Goal: Information Seeking & Learning: Check status

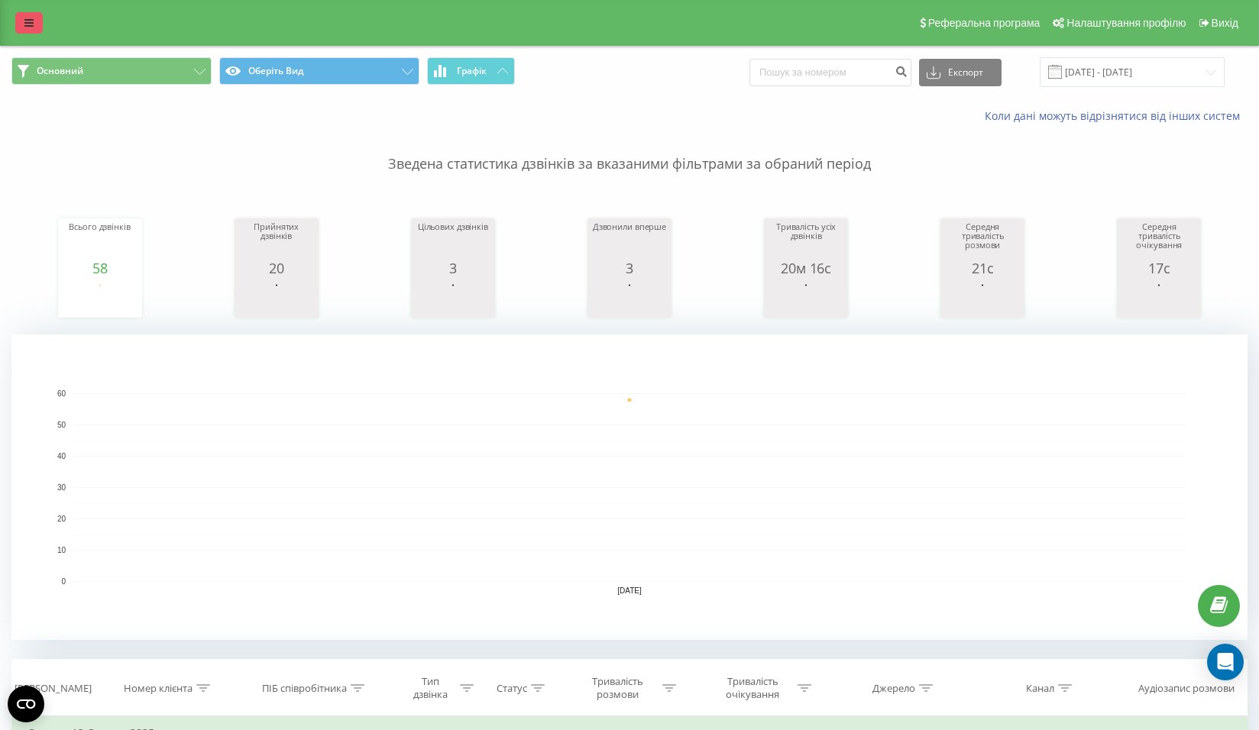
click at [32, 14] on link at bounding box center [29, 22] width 28 height 21
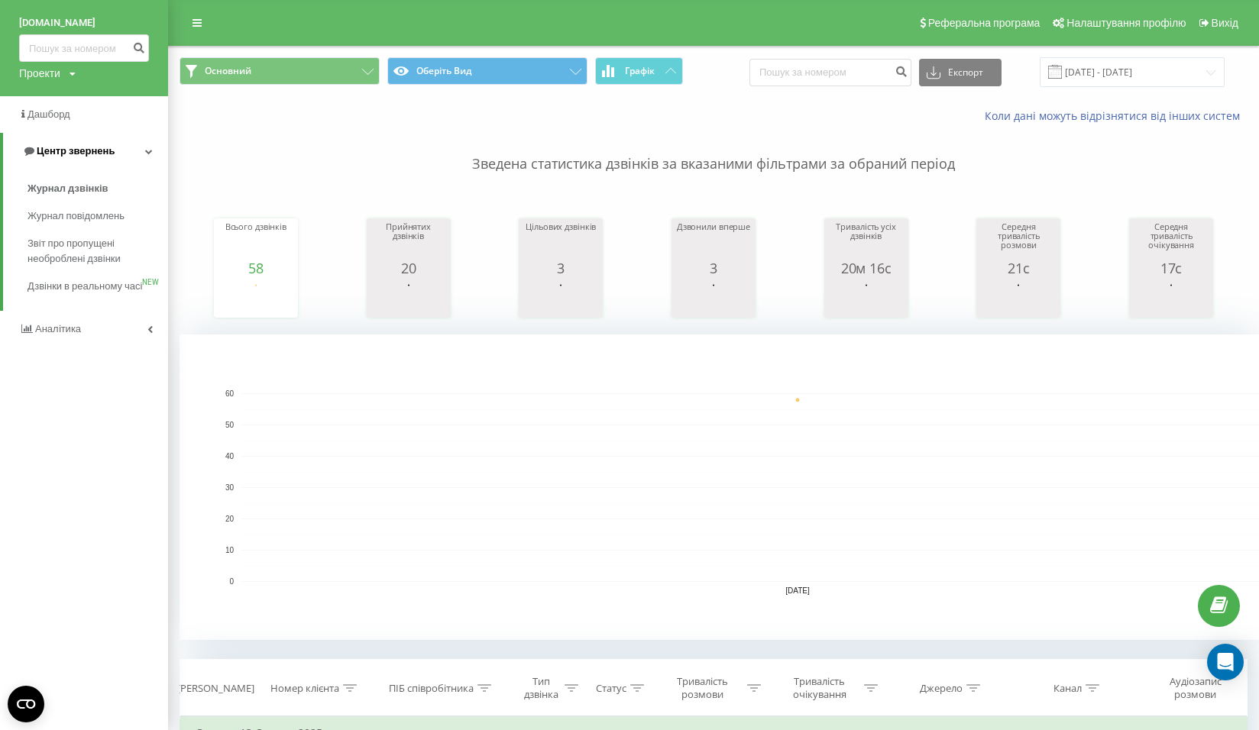
click at [129, 156] on link "Центр звернень" at bounding box center [85, 151] width 165 height 37
click at [129, 156] on link "Центр звернень" at bounding box center [84, 151] width 168 height 37
click at [106, 283] on span "Дзвінки в реальному часі" at bounding box center [86, 294] width 116 height 31
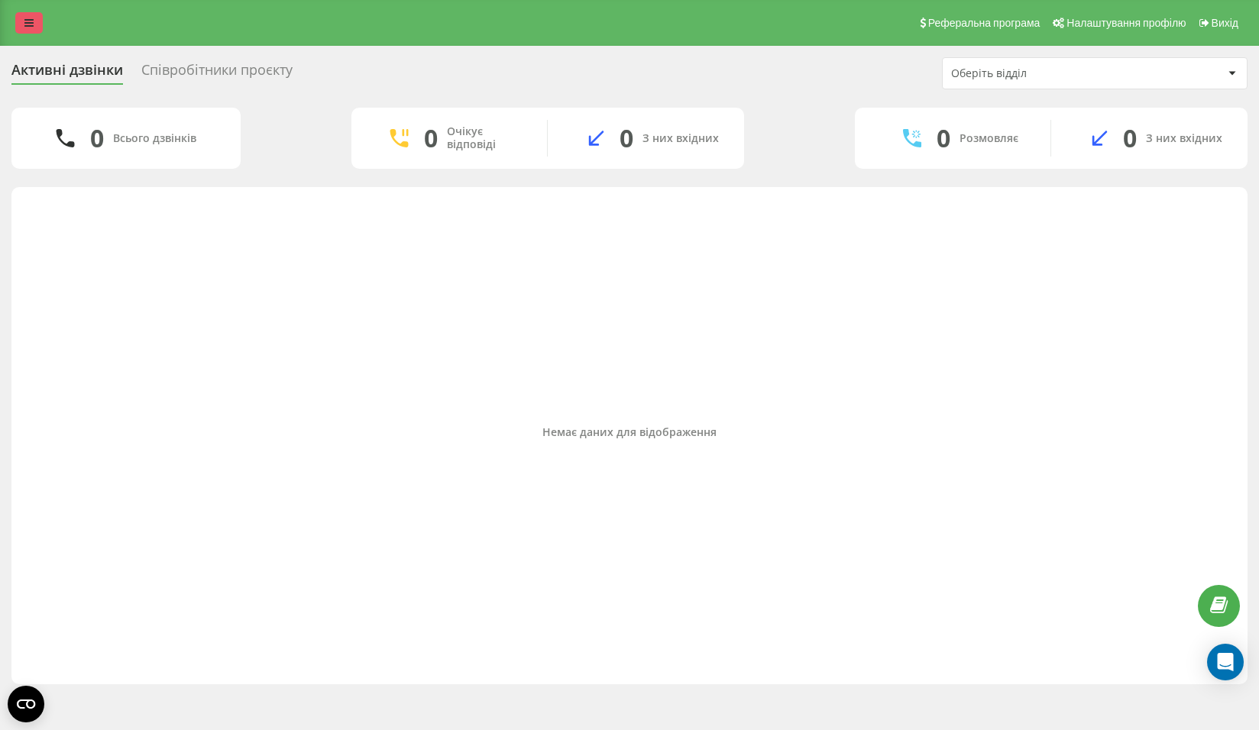
click at [30, 27] on icon at bounding box center [28, 23] width 9 height 11
click at [25, 28] on icon at bounding box center [28, 23] width 9 height 11
click at [27, 21] on icon at bounding box center [28, 23] width 9 height 11
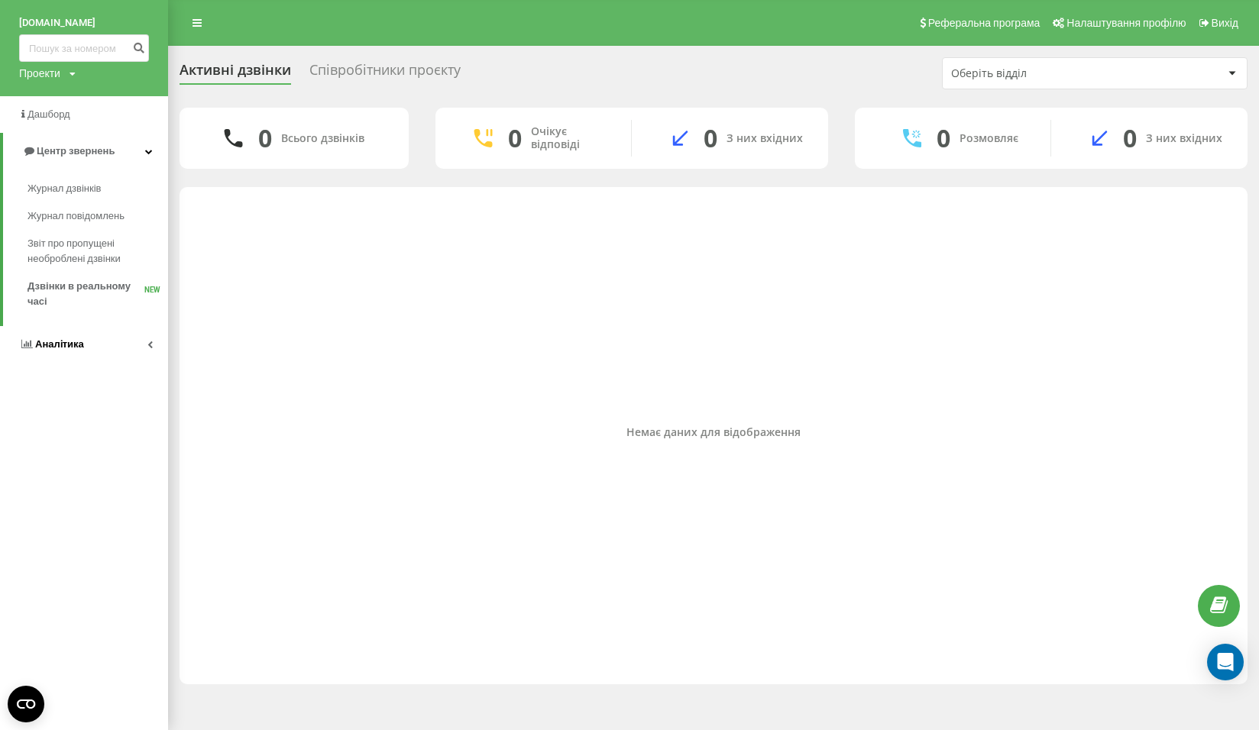
click at [114, 342] on link "Аналiтика" at bounding box center [84, 344] width 168 height 37
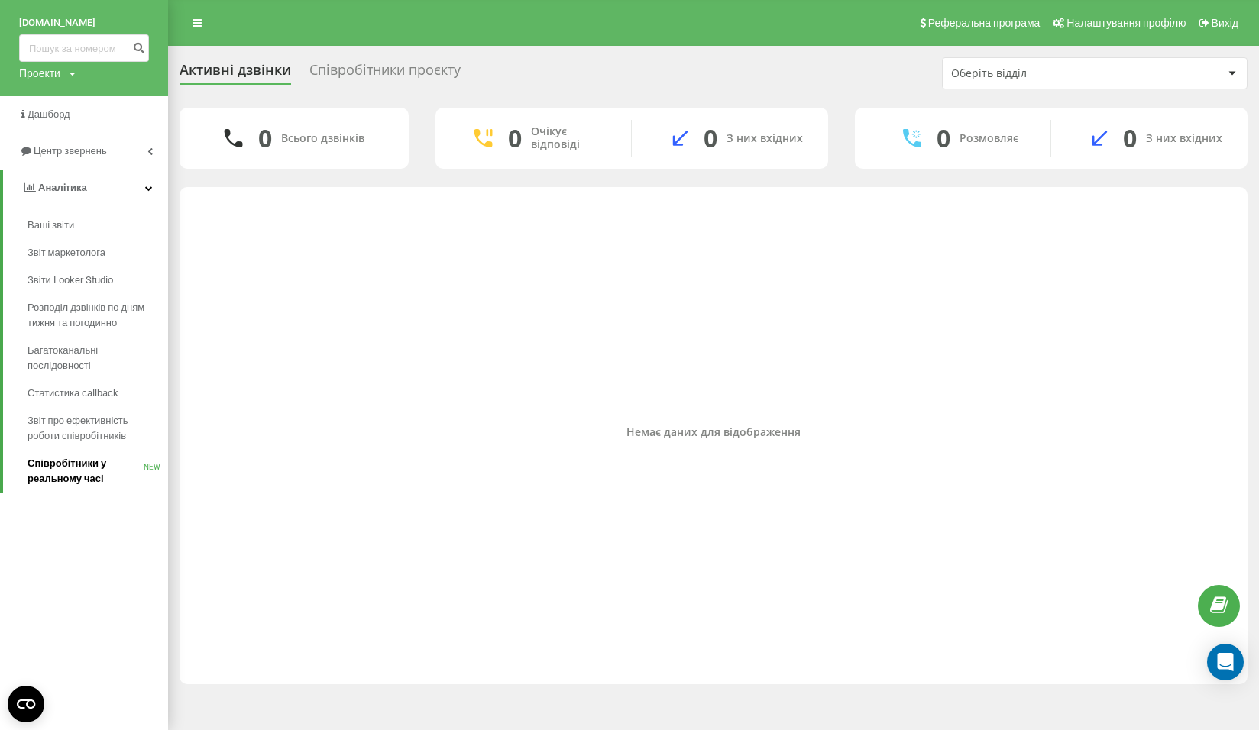
click at [102, 470] on span "Співробітники у реальному часі" at bounding box center [86, 471] width 116 height 31
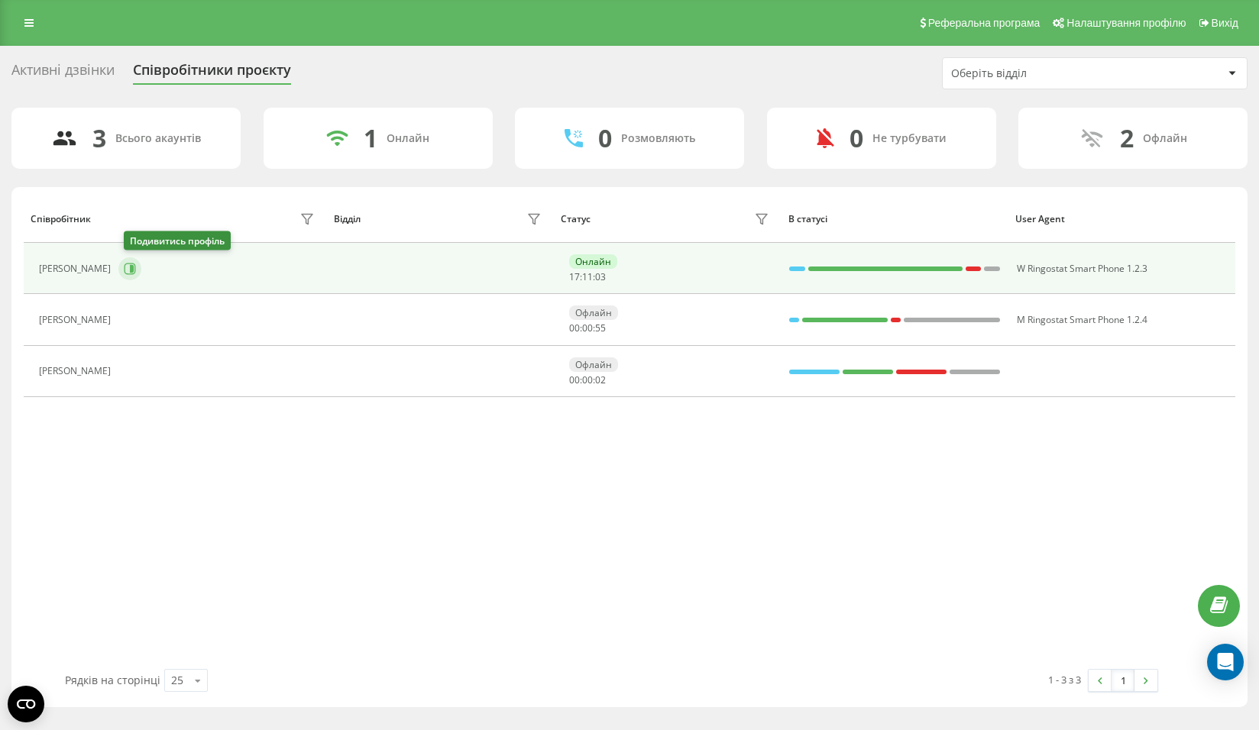
click at [134, 266] on icon at bounding box center [132, 269] width 4 height 8
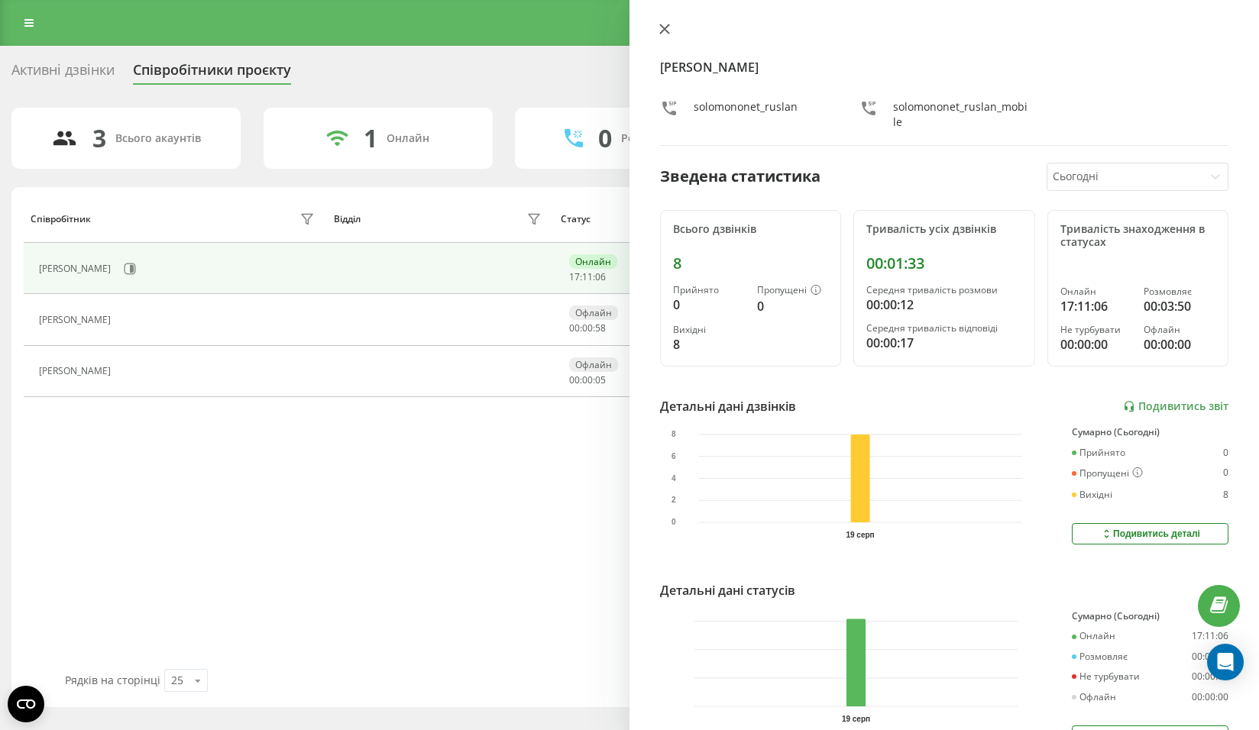
click at [666, 31] on icon at bounding box center [664, 28] width 9 height 9
